Goal: Transaction & Acquisition: Purchase product/service

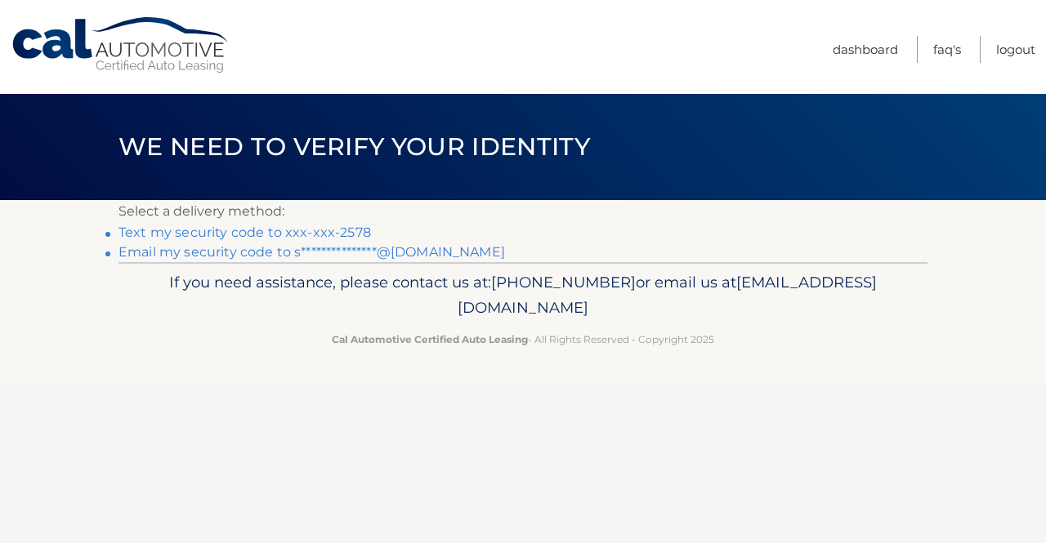
click at [355, 228] on link "Text my security code to xxx-xxx-2578" at bounding box center [244, 233] width 252 height 16
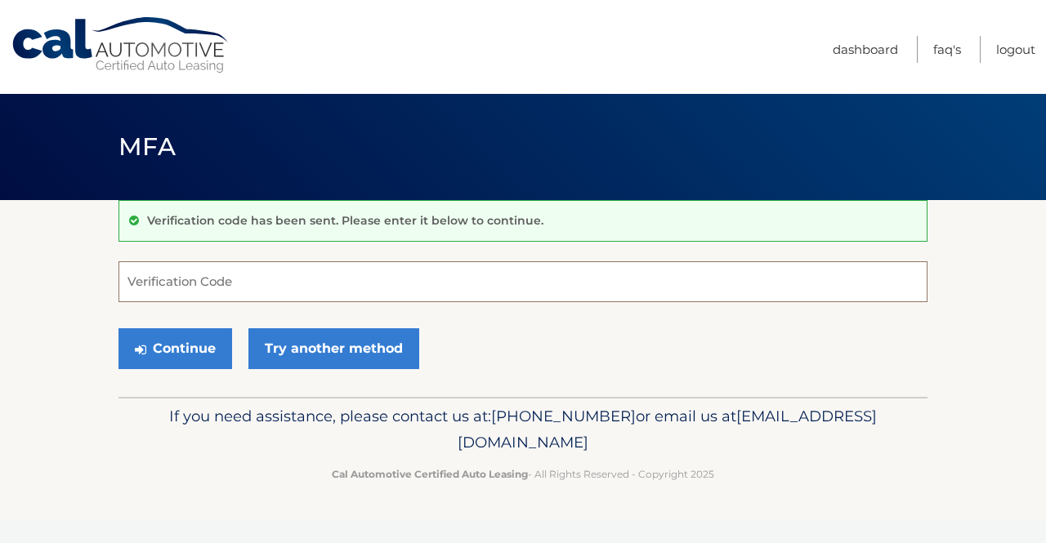
click at [191, 282] on input "Verification Code" at bounding box center [522, 281] width 809 height 41
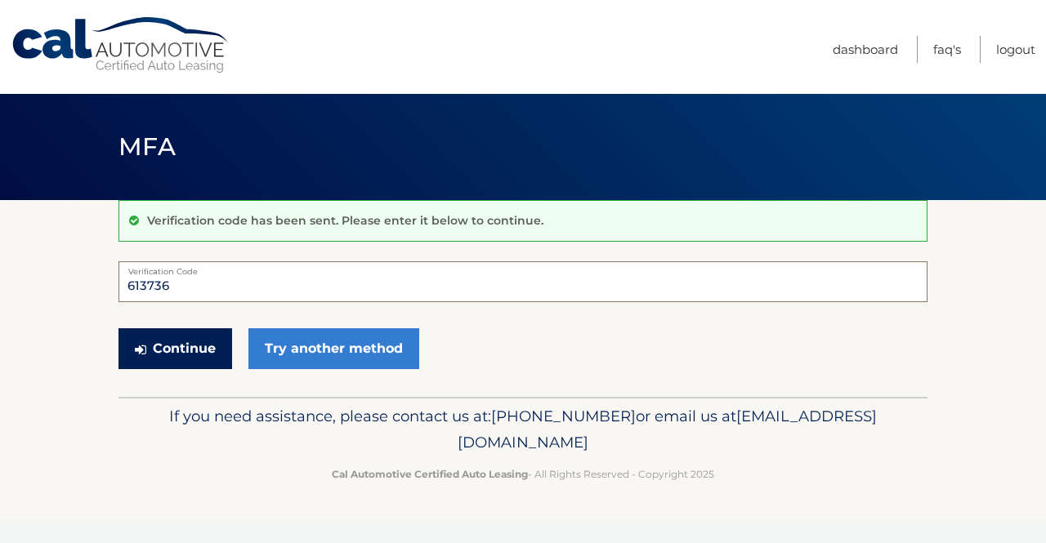
type input "613736"
click at [176, 349] on button "Continue" at bounding box center [175, 348] width 114 height 41
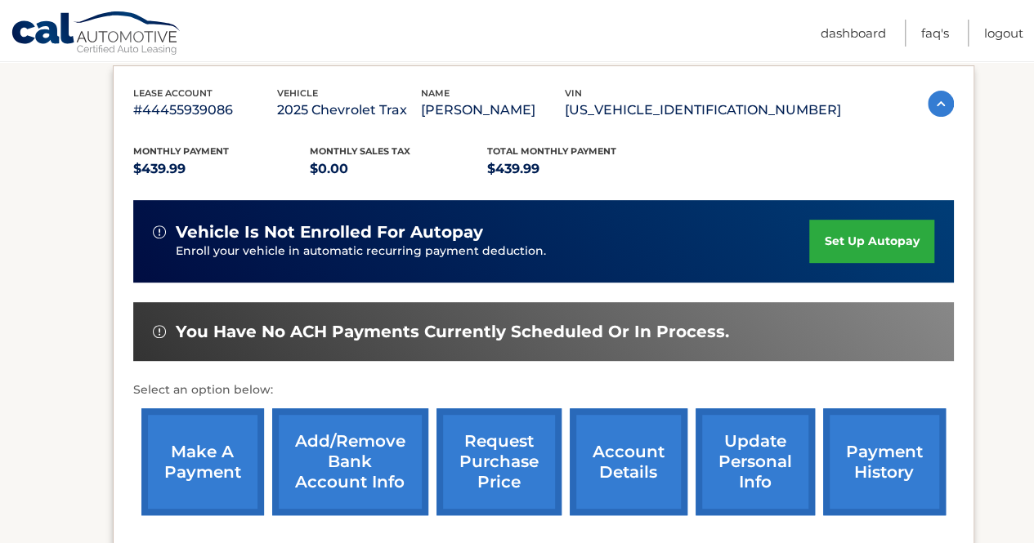
scroll to position [279, 0]
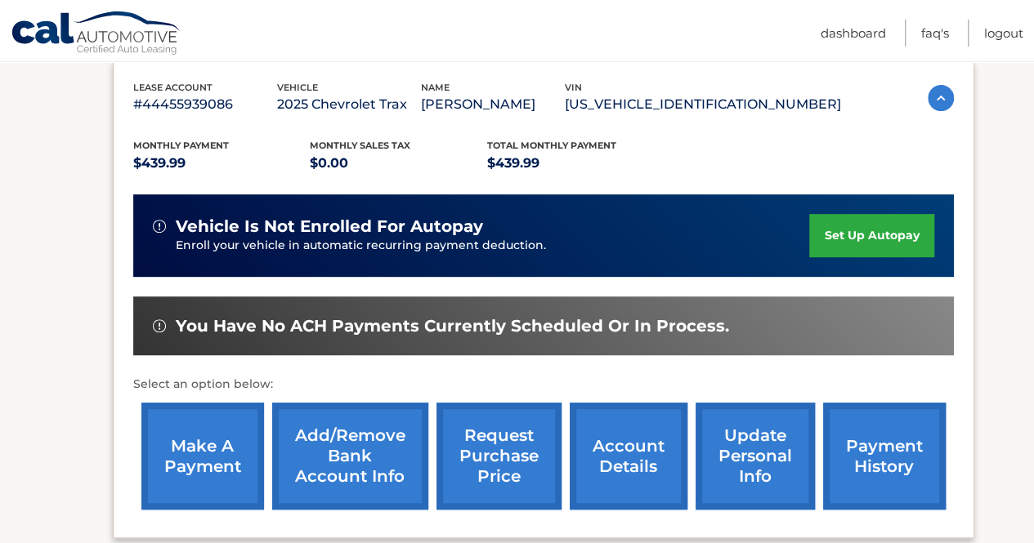
click at [214, 458] on link "make a payment" at bounding box center [202, 456] width 123 height 107
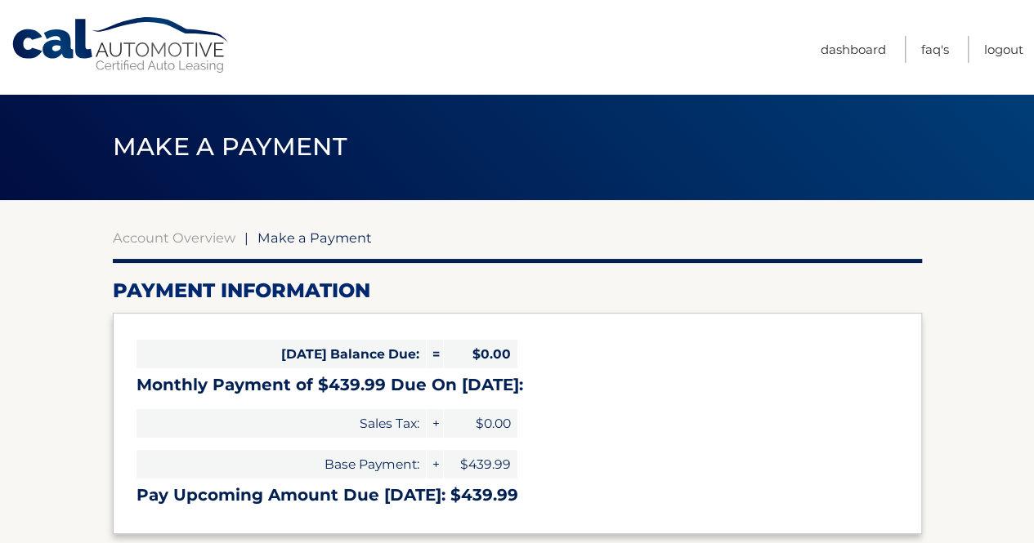
select select "ZTNlZTgzMTctZTQ1My00ZDIzLWI3ZTYtNzM1NjViNjJkYzU3"
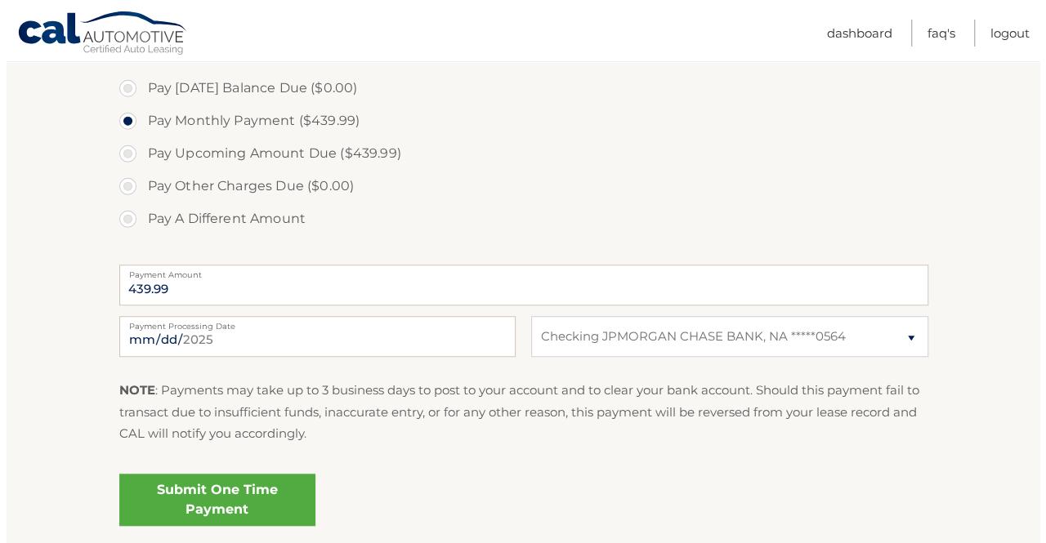
scroll to position [495, 0]
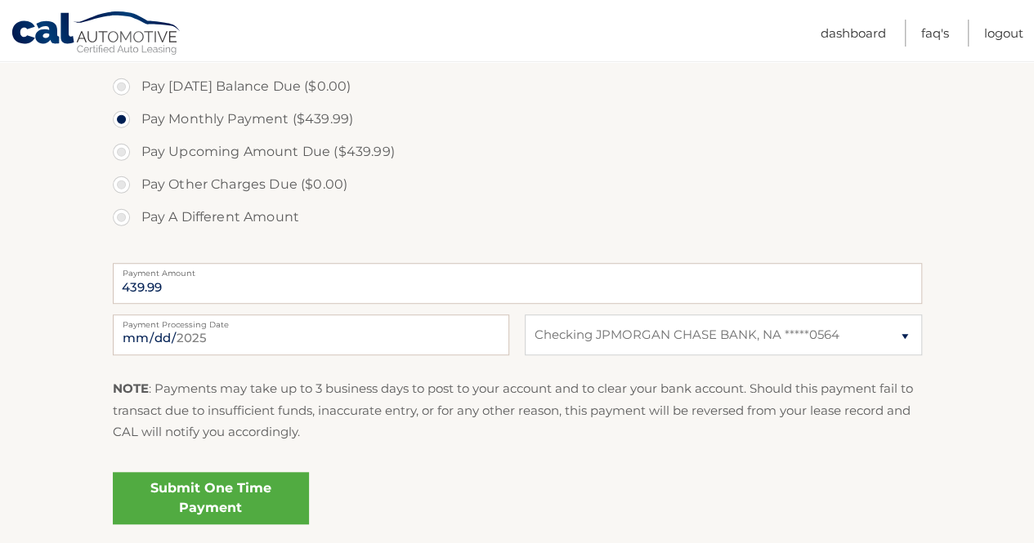
click at [208, 490] on link "Submit One Time Payment" at bounding box center [211, 498] width 196 height 52
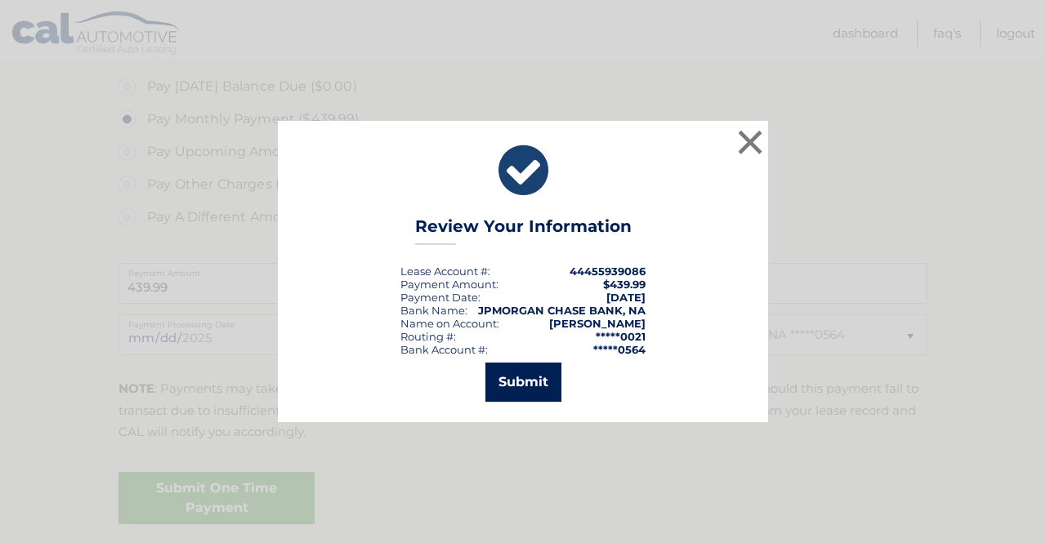
click at [507, 377] on button "Submit" at bounding box center [523, 382] width 76 height 39
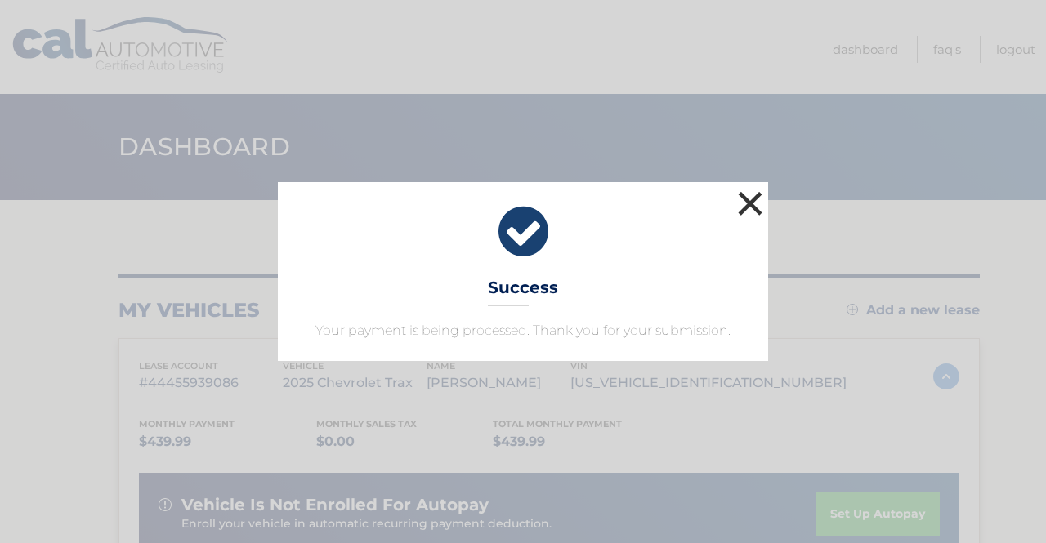
click at [755, 197] on button "×" at bounding box center [750, 203] width 33 height 33
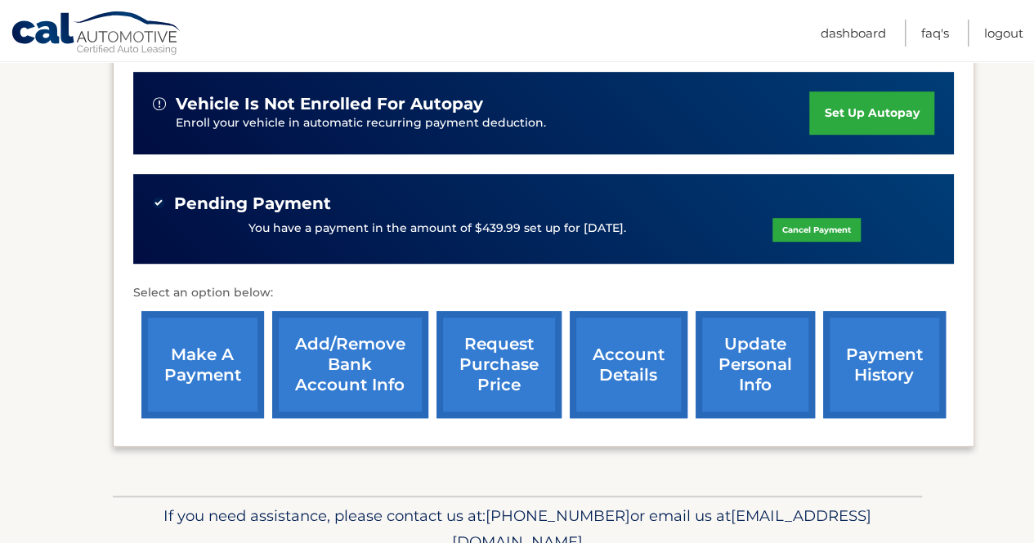
scroll to position [394, 0]
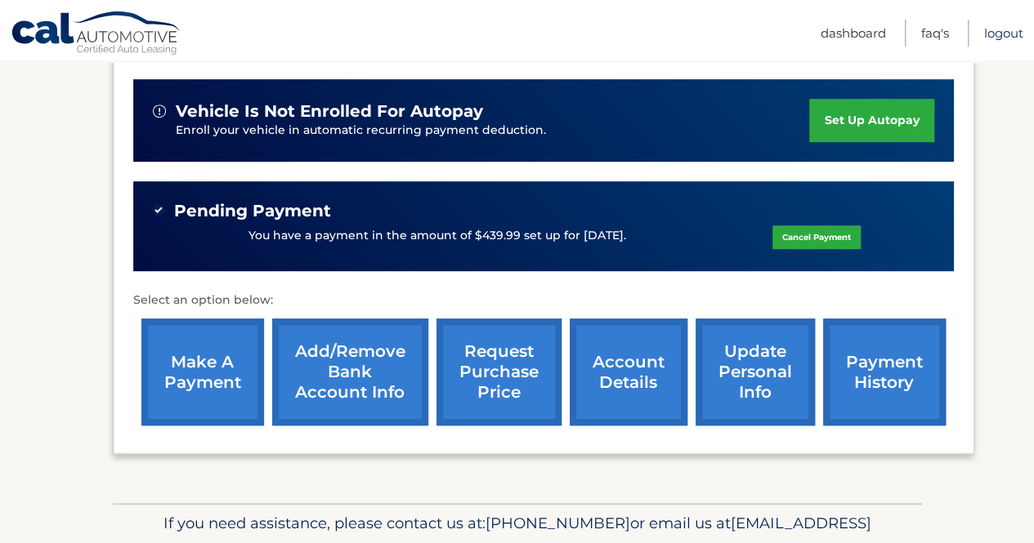
click at [1011, 32] on link "Logout" at bounding box center [1003, 33] width 39 height 27
